Goal: Task Accomplishment & Management: Complete application form

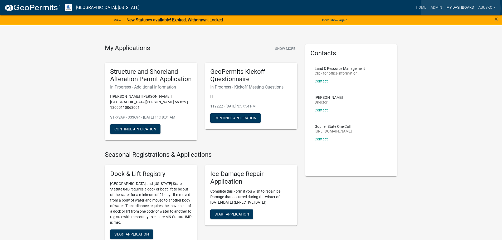
click at [461, 8] on link "My Dashboard" at bounding box center [460, 8] width 32 height 10
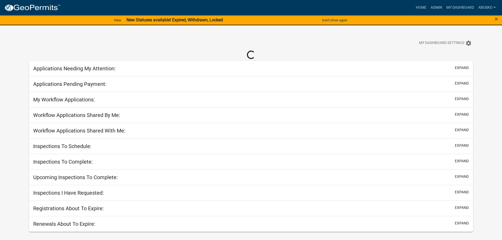
select select "1: 25"
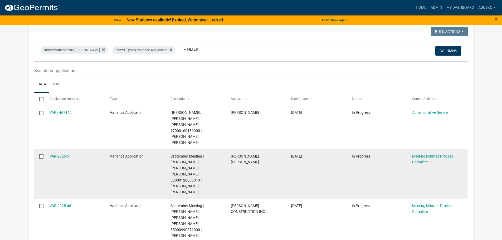
scroll to position [79, 0]
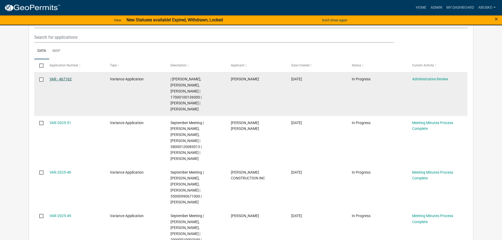
click at [65, 80] on link "VAR - 467162" at bounding box center [61, 79] width 22 height 4
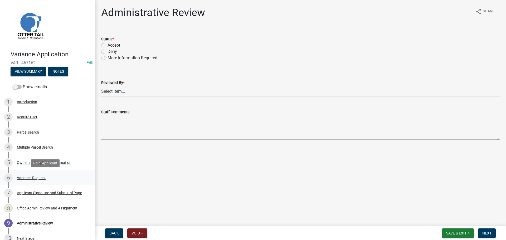
click at [38, 177] on div "Variance Request" at bounding box center [31, 178] width 29 height 4
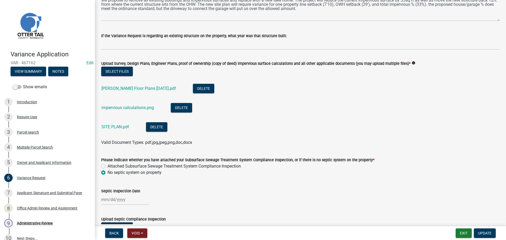
scroll to position [158, 0]
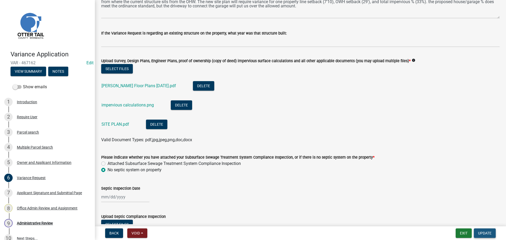
click at [484, 233] on span "Update" at bounding box center [484, 233] width 13 height 4
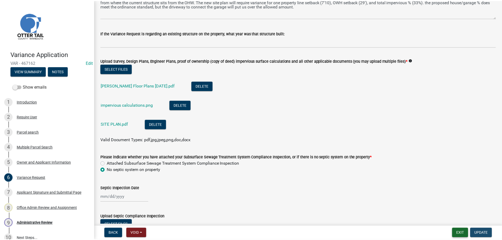
scroll to position [0, 0]
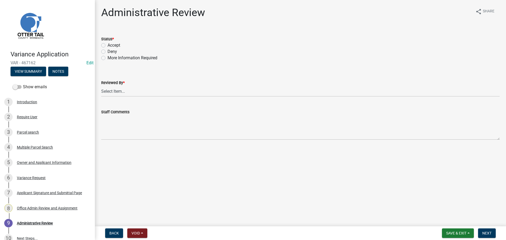
click at [108, 45] on label "Accept" at bounding box center [114, 45] width 13 height 6
click at [108, 45] on input "Accept" at bounding box center [109, 43] width 3 height 3
radio input "true"
drag, startPoint x: 115, startPoint y: 91, endPoint x: 115, endPoint y: 94, distance: 2.9
click at [115, 91] on select "Select Item... [PERSON_NAME] [PERSON_NAME] [PERSON_NAME] [PERSON_NAME] [PERSON_…" at bounding box center [300, 91] width 399 height 11
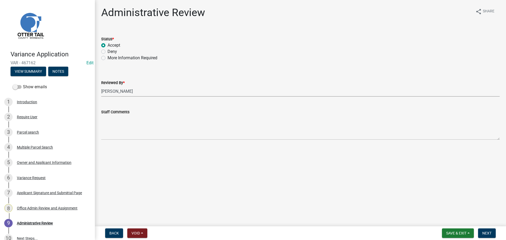
click at [101, 86] on select "Select Item... [PERSON_NAME] [PERSON_NAME] [PERSON_NAME] [PERSON_NAME] [PERSON_…" at bounding box center [300, 91] width 399 height 11
select select "1bc1e483-05bd-4456-8d1d-1de62b367160"
click at [490, 231] on button "Next" at bounding box center [487, 233] width 18 height 9
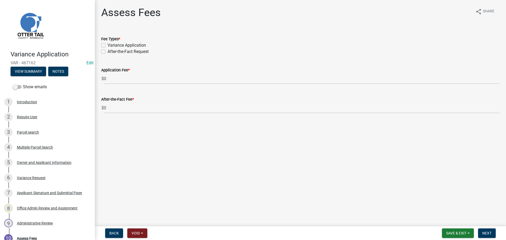
click at [108, 44] on label "Variance Application" at bounding box center [127, 45] width 38 height 6
click at [108, 44] on input "Variance Application" at bounding box center [109, 43] width 3 height 3
checkbox input "true"
checkbox input "false"
click at [490, 231] on span "Next" at bounding box center [486, 233] width 9 height 4
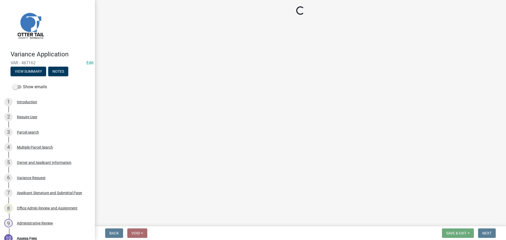
select select "3: 3"
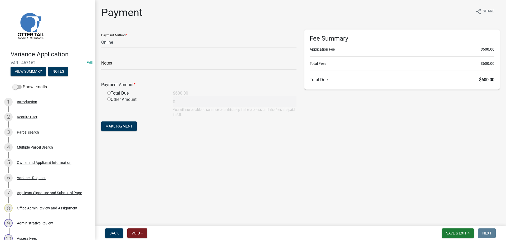
click at [109, 94] on input "radio" at bounding box center [108, 92] width 3 height 3
radio input "true"
type input "600"
click at [463, 233] on span "Save & Exit" at bounding box center [456, 233] width 20 height 4
click at [447, 221] on button "Save & Exit" at bounding box center [453, 219] width 42 height 13
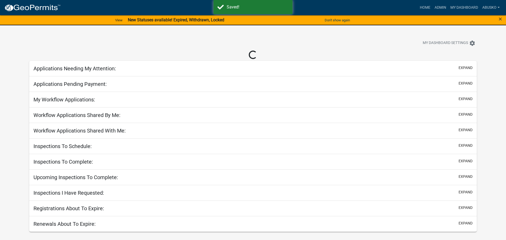
select select "1: 25"
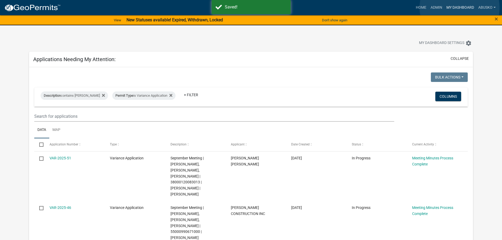
click at [460, 8] on link "My Dashboard" at bounding box center [460, 8] width 32 height 10
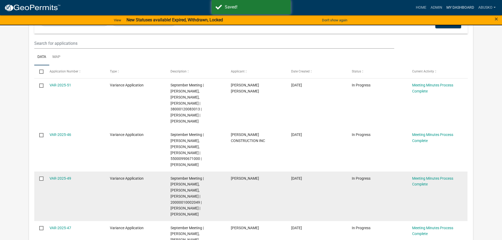
scroll to position [79, 0]
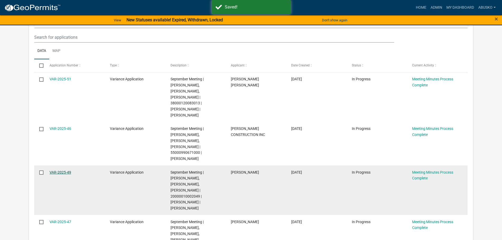
click at [60, 170] on link "VAR-2025-49" at bounding box center [61, 172] width 22 height 4
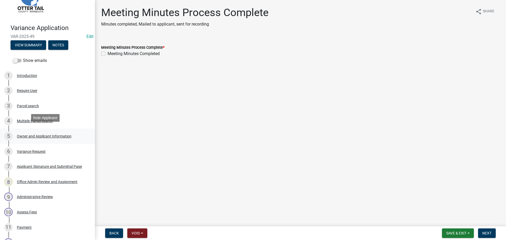
scroll to position [53, 0]
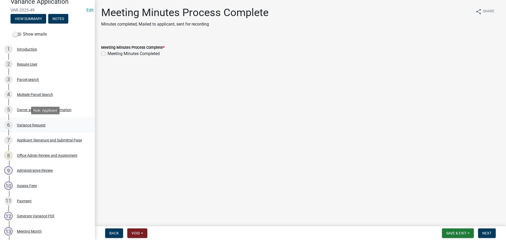
click at [36, 125] on div "Variance Request" at bounding box center [31, 125] width 29 height 4
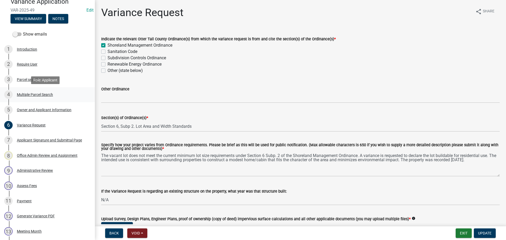
click at [33, 95] on div "Multiple Parcel Search" at bounding box center [35, 95] width 36 height 4
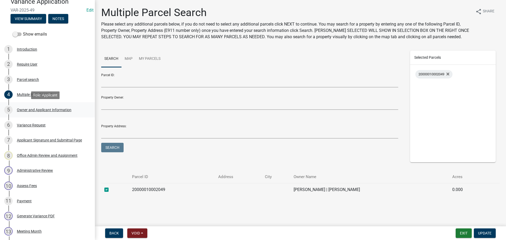
click at [39, 110] on div "Owner and Applicant Information" at bounding box center [44, 110] width 55 height 4
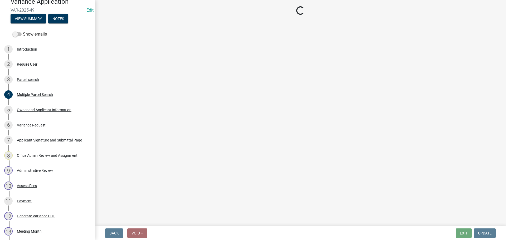
select select "1b3c9c87-7ed8-4260-82f4-93ec7467fd5d"
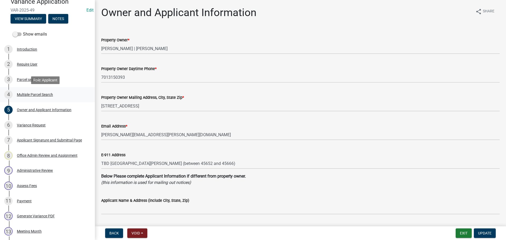
click at [34, 94] on div "Multiple Parcel Search" at bounding box center [35, 95] width 36 height 4
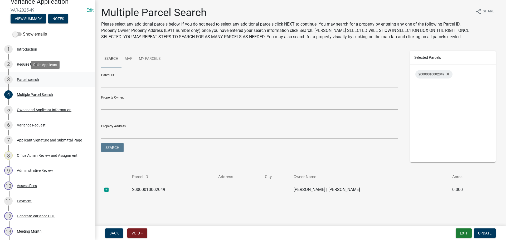
click at [27, 79] on div "Parcel search" at bounding box center [28, 80] width 22 height 4
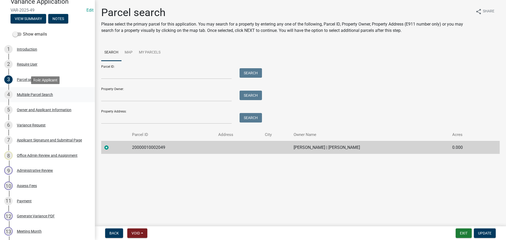
click at [31, 94] on div "Multiple Parcel Search" at bounding box center [35, 95] width 36 height 4
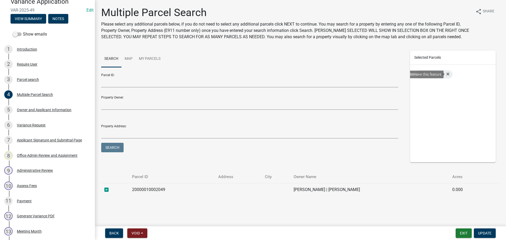
click at [448, 73] on icon at bounding box center [447, 74] width 3 height 4
checkbox input "false"
click at [489, 232] on span "Update" at bounding box center [484, 233] width 13 height 4
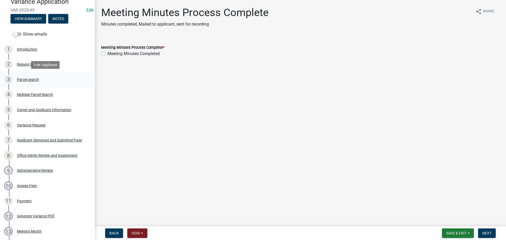
click at [33, 78] on div "Parcel search" at bounding box center [28, 80] width 22 height 4
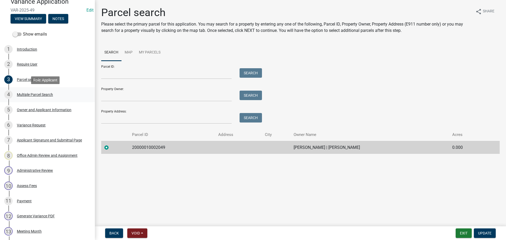
click at [31, 93] on div "Multiple Parcel Search" at bounding box center [35, 95] width 36 height 4
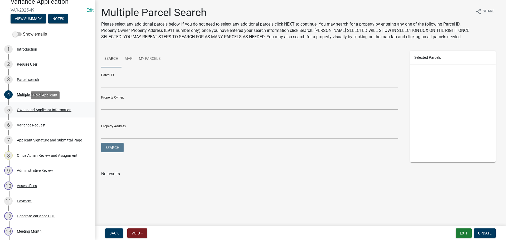
click at [36, 111] on div "Owner and Applicant Information" at bounding box center [44, 110] width 55 height 4
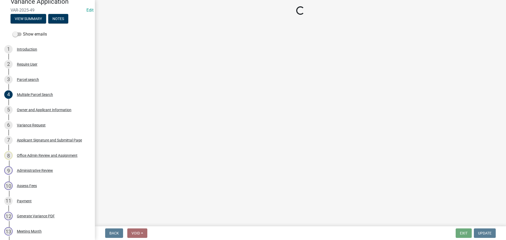
select select "1b3c9c87-7ed8-4260-82f4-93ec7467fd5d"
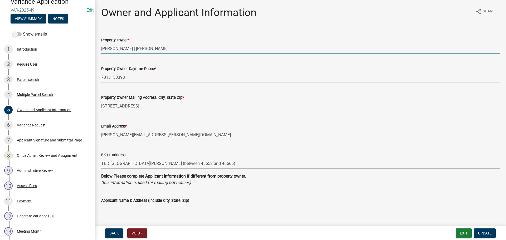
click at [132, 49] on input "[PERSON_NAME] | [PERSON_NAME]" at bounding box center [300, 48] width 399 height 11
type input "[PERSON_NAME] & [PERSON_NAME]"
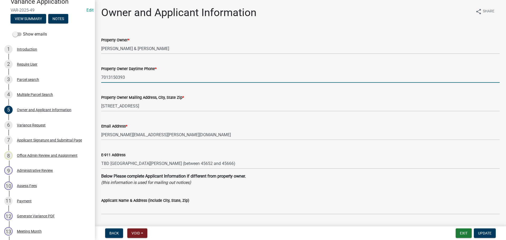
drag, startPoint x: 107, startPoint y: 78, endPoint x: 117, endPoint y: 68, distance: 14.0
click at [108, 78] on input "7013150393" at bounding box center [300, 77] width 399 height 11
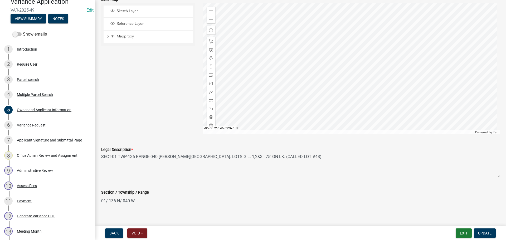
scroll to position [481, 0]
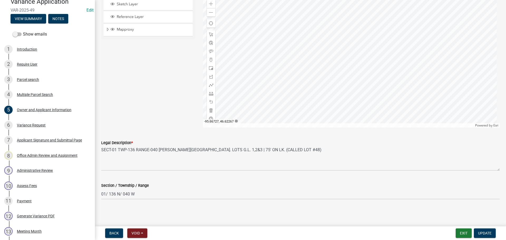
type input "[PHONE_NUMBER]"
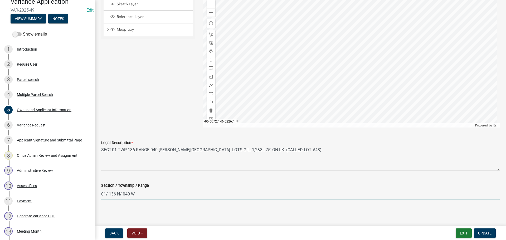
click at [120, 193] on input "01/ 136 N/ 040 W" at bounding box center [300, 194] width 399 height 11
drag, startPoint x: 117, startPoint y: 194, endPoint x: 120, endPoint y: 190, distance: 5.3
click at [118, 193] on input "01/ 136 / 040" at bounding box center [300, 194] width 399 height 11
click at [106, 195] on input "01/ 136 - 040" at bounding box center [300, 194] width 399 height 11
type input "01- 136 - 040"
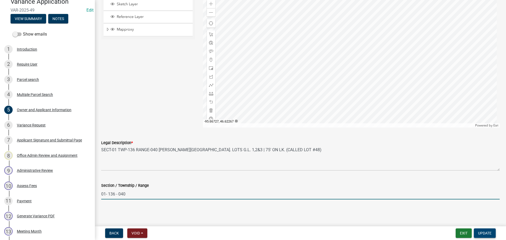
click at [490, 237] on button "Update" at bounding box center [485, 233] width 22 height 9
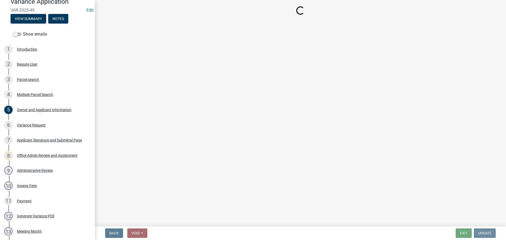
scroll to position [0, 0]
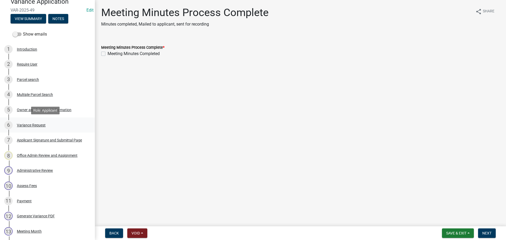
click at [39, 123] on div "Variance Request" at bounding box center [31, 125] width 29 height 4
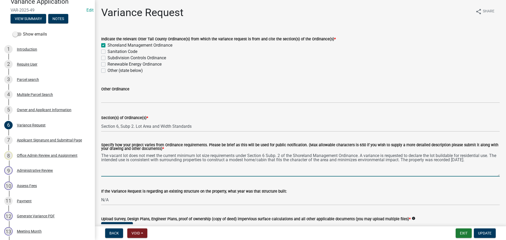
drag, startPoint x: 482, startPoint y: 159, endPoint x: 499, endPoint y: 151, distance: 18.7
click at [487, 155] on textarea "The vacant lot does not meet the current minimum lot size requirements under Se…" at bounding box center [300, 164] width 399 height 25
type textarea "The vacant lot does not meet the current minimum lot size requirements under Se…"
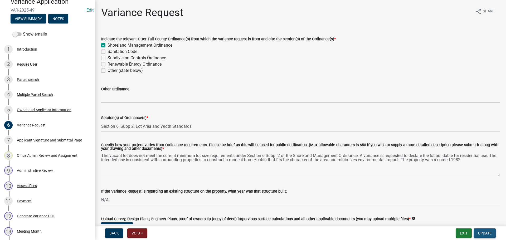
click at [483, 234] on span "Update" at bounding box center [484, 233] width 13 height 4
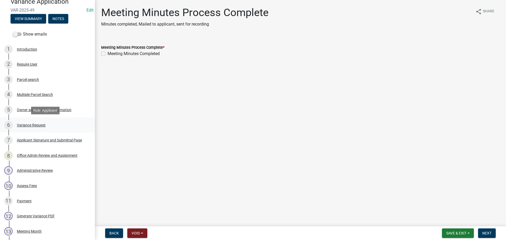
click at [26, 124] on div "Variance Request" at bounding box center [31, 125] width 29 height 4
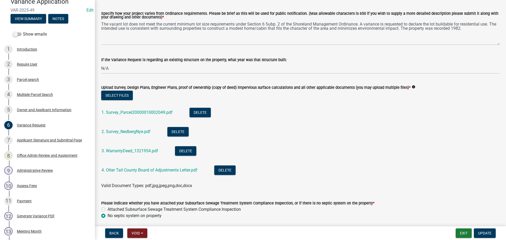
scroll to position [132, 0]
click at [142, 113] on link "1. Survey_Parcel20000010002049.pdf" at bounding box center [136, 112] width 71 height 5
click at [130, 132] on link "2. Survey_NedbergNye.pdf" at bounding box center [125, 131] width 49 height 5
click at [140, 150] on link "3. WarrantyDeed_1321954.pdf" at bounding box center [129, 150] width 57 height 5
click at [153, 171] on link "4. Otter Tail County Board of Adjustments Letter.pdf" at bounding box center [149, 169] width 96 height 5
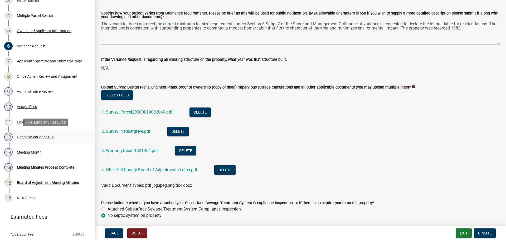
click at [46, 137] on div "Generate Variance PDF" at bounding box center [36, 137] width 38 height 4
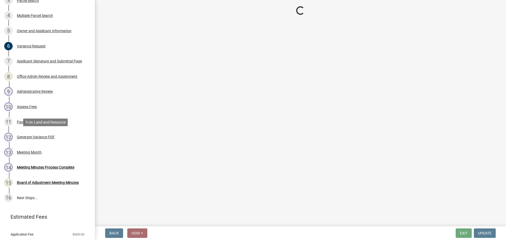
scroll to position [0, 0]
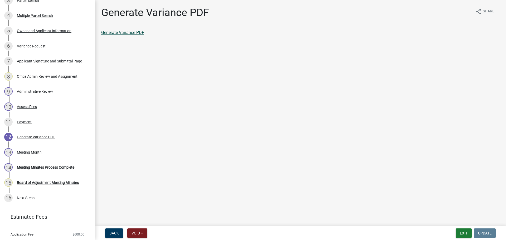
click at [130, 32] on link "Generate Variance PDF" at bounding box center [122, 32] width 43 height 5
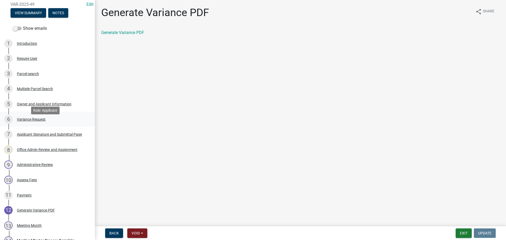
scroll to position [53, 0]
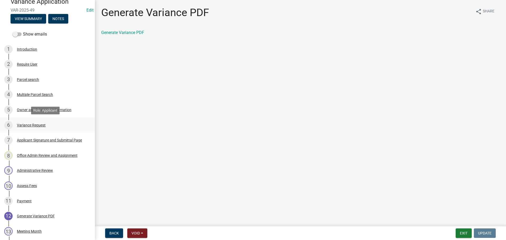
click at [42, 125] on div "Variance Request" at bounding box center [31, 125] width 29 height 4
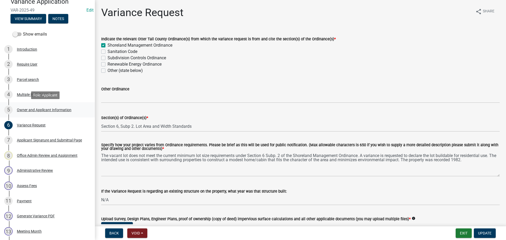
click at [46, 109] on div "Owner and Applicant Information" at bounding box center [44, 110] width 55 height 4
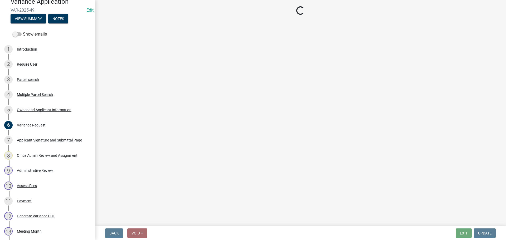
select select "1b3c9c87-7ed8-4260-82f4-93ec7467fd5d"
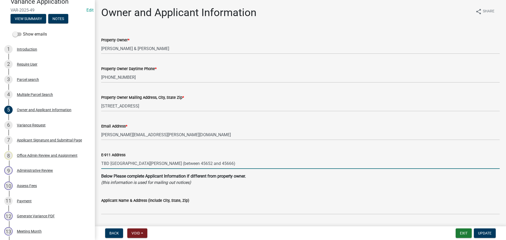
drag, startPoint x: 101, startPoint y: 164, endPoint x: 239, endPoint y: 162, distance: 138.1
click at [239, 162] on input "TBD [GEOGRAPHIC_DATA][PERSON_NAME] (between 45652 and 45666)" at bounding box center [300, 163] width 399 height 11
